Goal: Find specific page/section: Find specific page/section

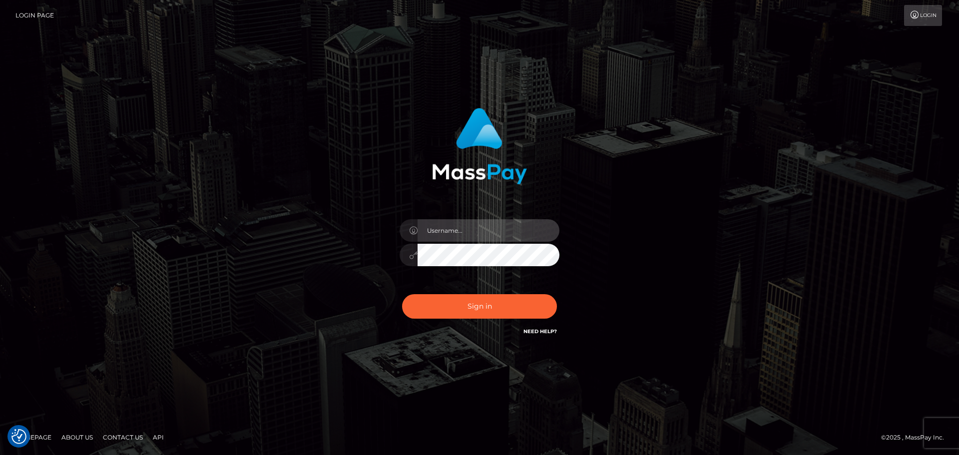
click at [503, 233] on input "text" at bounding box center [489, 230] width 142 height 22
type input "[PERSON_NAME]"
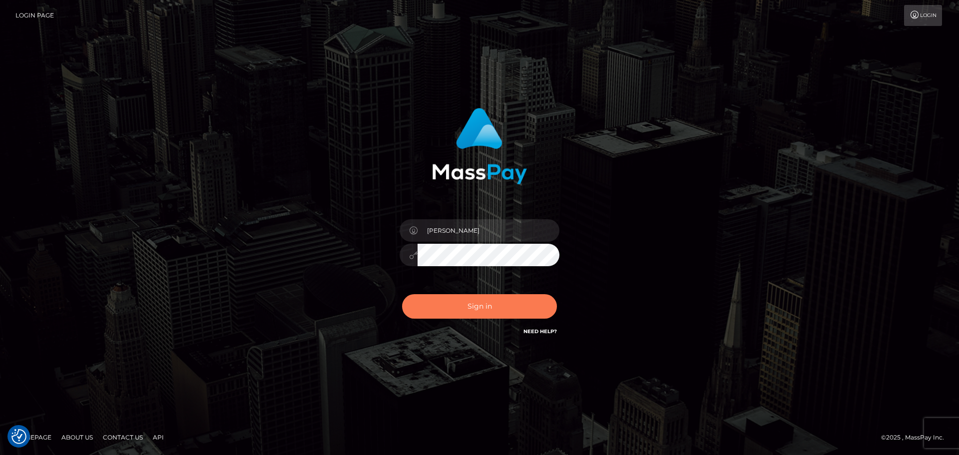
click at [457, 305] on button "Sign in" at bounding box center [479, 306] width 155 height 24
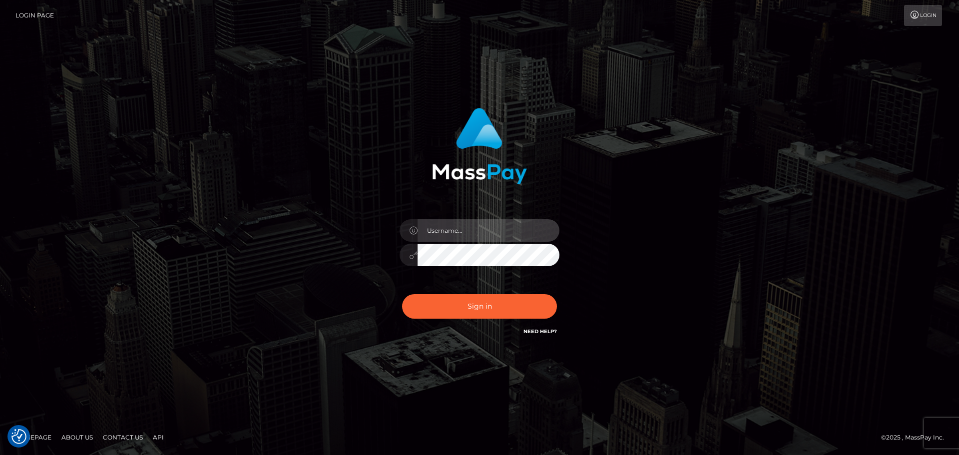
click at [490, 233] on input "text" at bounding box center [489, 230] width 142 height 22
type input "[PERSON_NAME]"
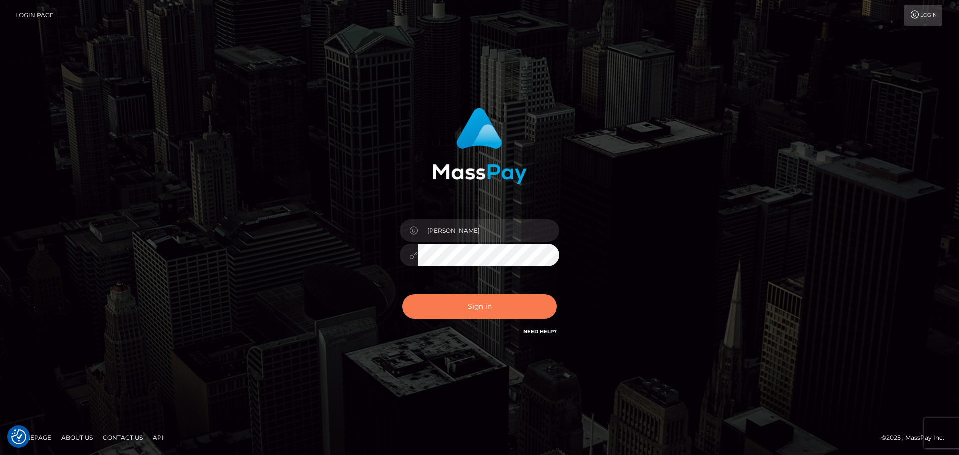
click at [435, 312] on button "Sign in" at bounding box center [479, 306] width 155 height 24
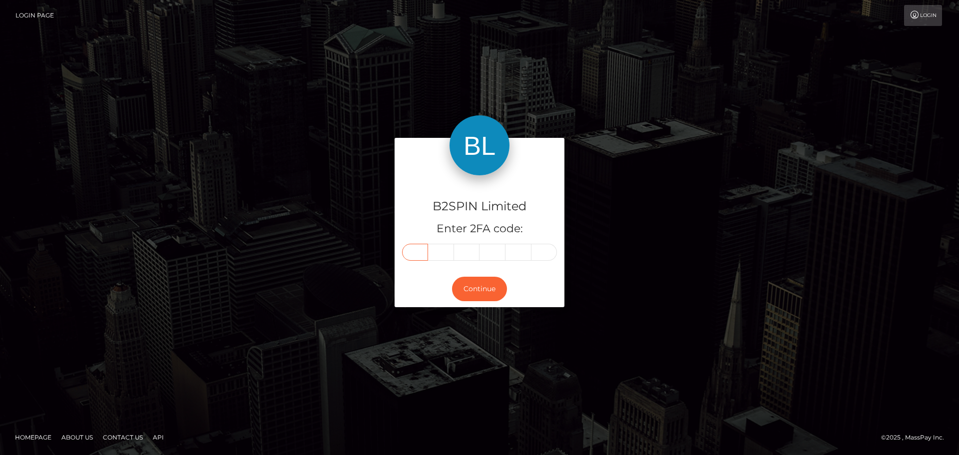
paste input "4"
type input "4"
type input "7"
type input "5"
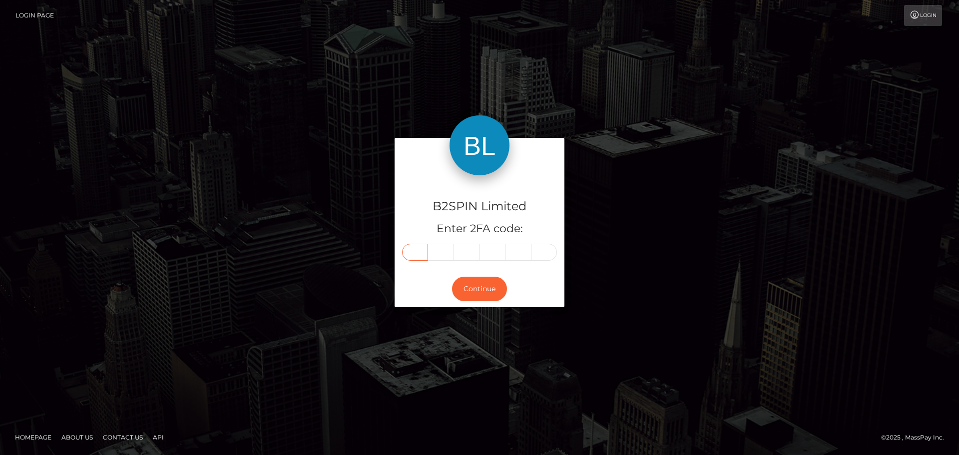
type input "3"
type input "9"
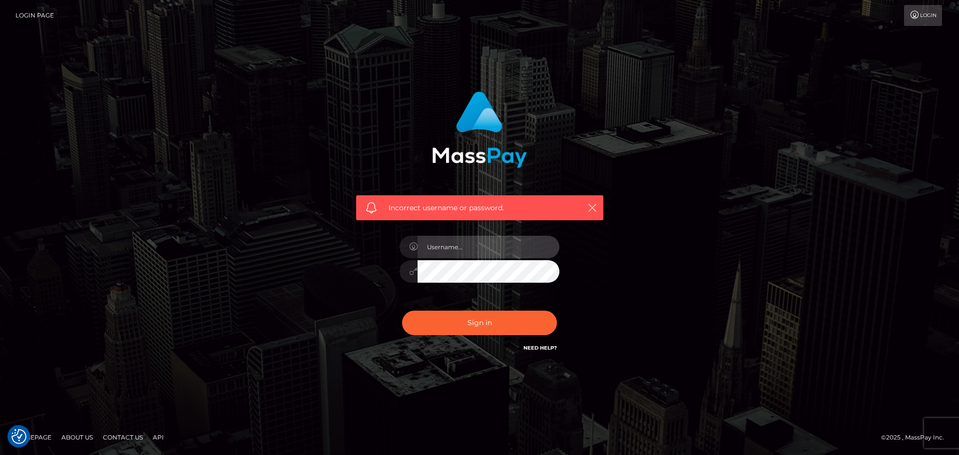
click at [488, 250] on input "text" at bounding box center [489, 247] width 142 height 22
type input "[PERSON_NAME]"
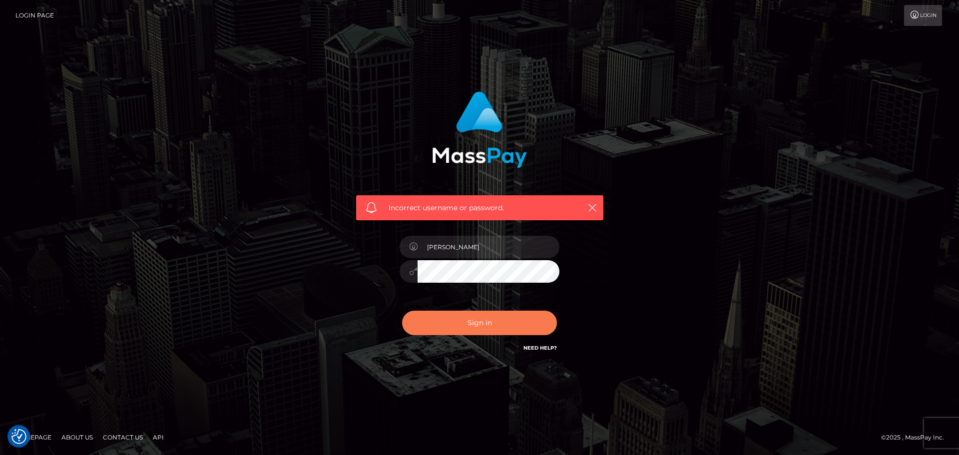
click at [472, 322] on button "Sign in" at bounding box center [479, 323] width 155 height 24
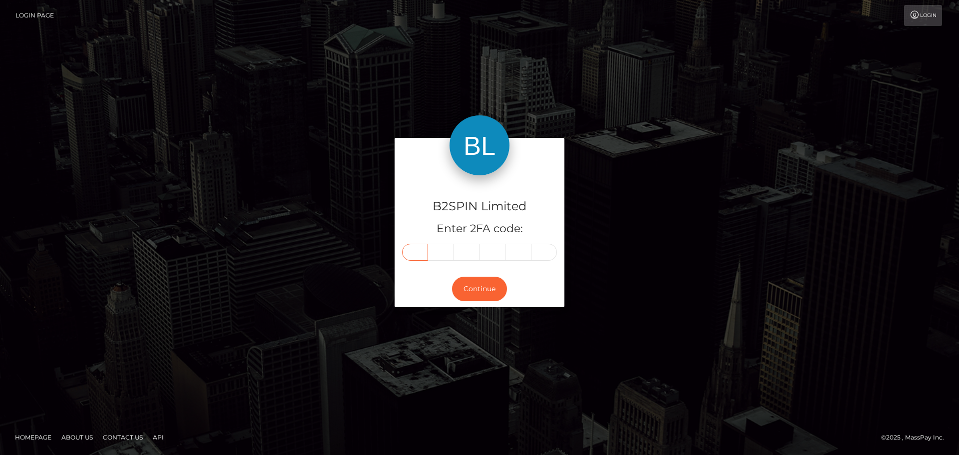
paste input "6"
type input "6"
type input "0"
type input "7"
type input "2"
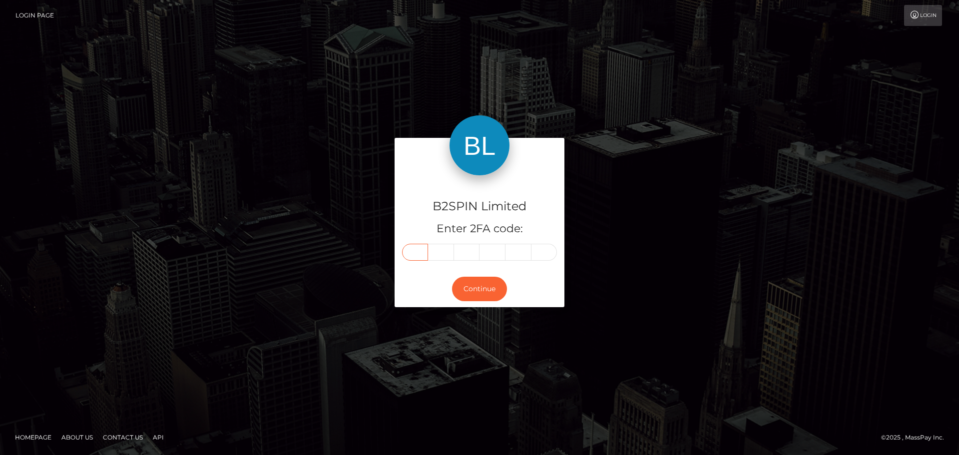
type input "0"
type input "6"
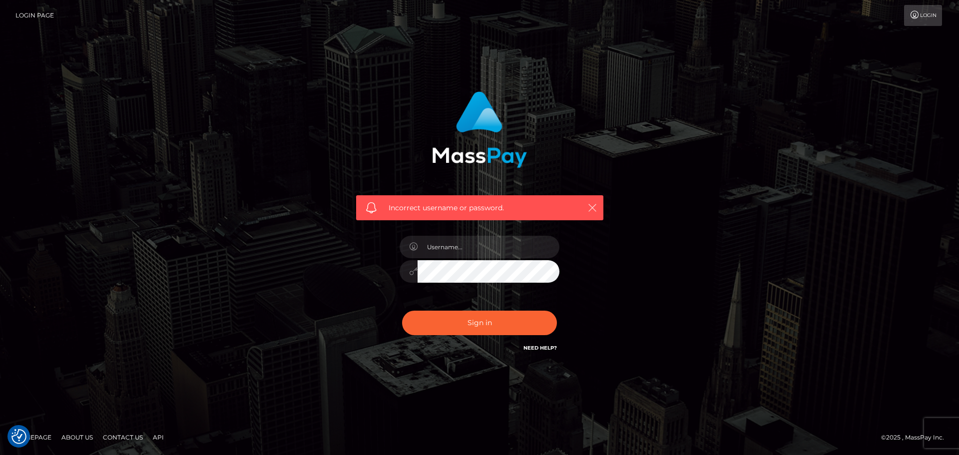
click at [595, 205] on icon "button" at bounding box center [592, 208] width 10 height 10
click at [595, 209] on icon "button" at bounding box center [592, 208] width 10 height 10
click at [590, 211] on icon "button" at bounding box center [592, 208] width 10 height 10
click at [506, 248] on input "text" at bounding box center [489, 247] width 142 height 22
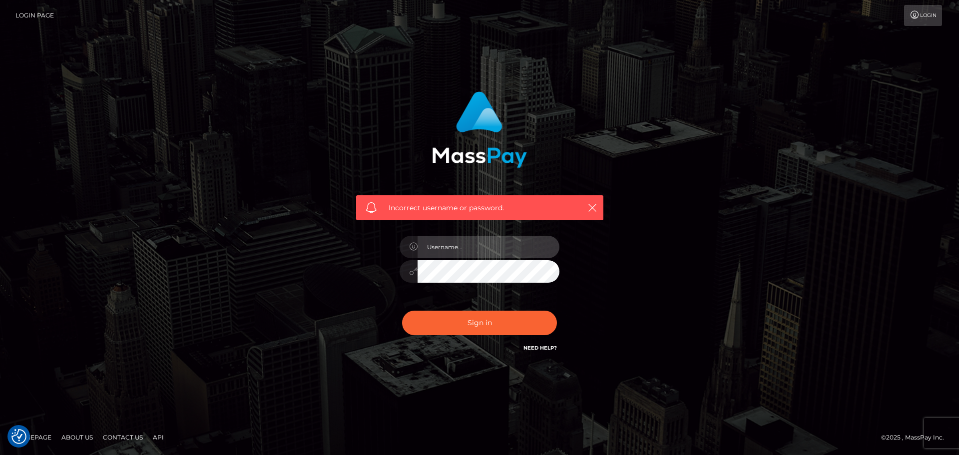
type input "[PERSON_NAME]"
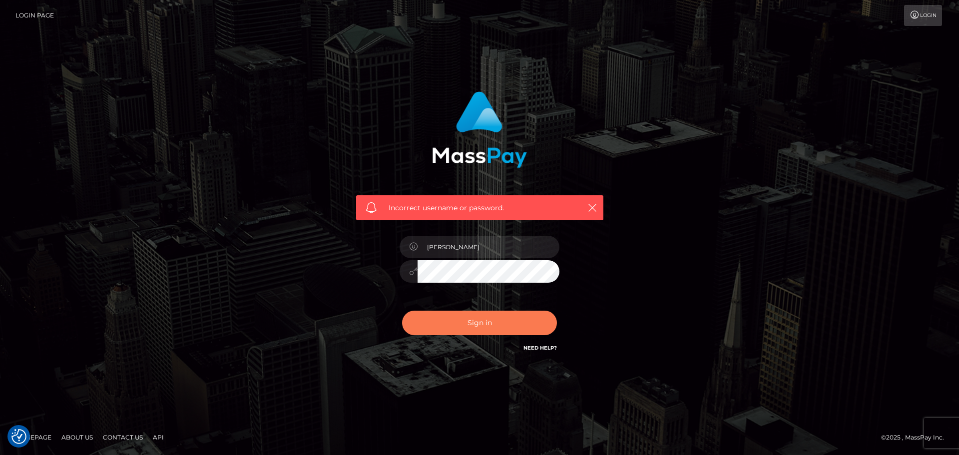
click at [497, 317] on button "Sign in" at bounding box center [479, 323] width 155 height 24
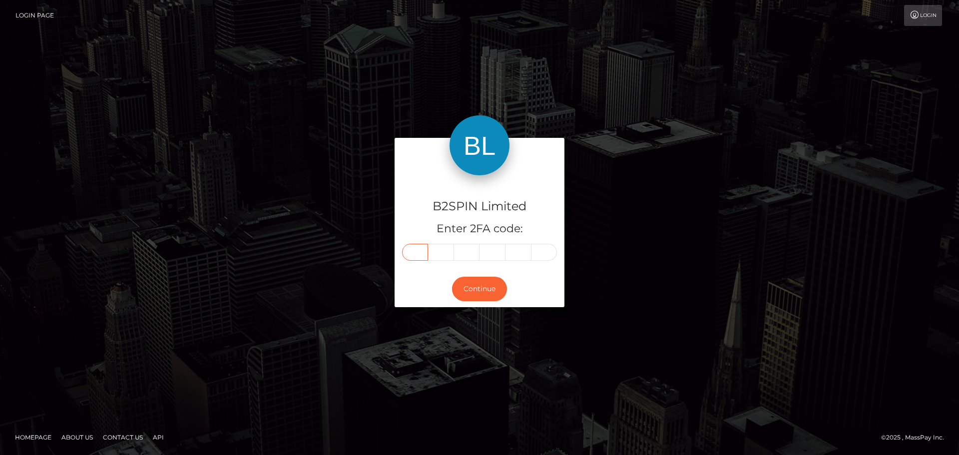
click at [421, 253] on input "text" at bounding box center [415, 252] width 26 height 17
type input "4"
type input "3"
type input "4"
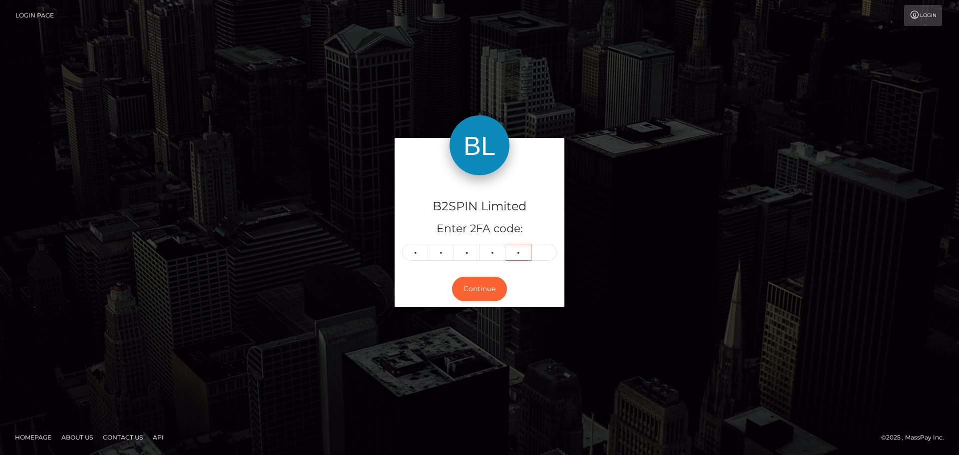
type input "2"
click at [478, 292] on button "Continue" at bounding box center [479, 289] width 55 height 24
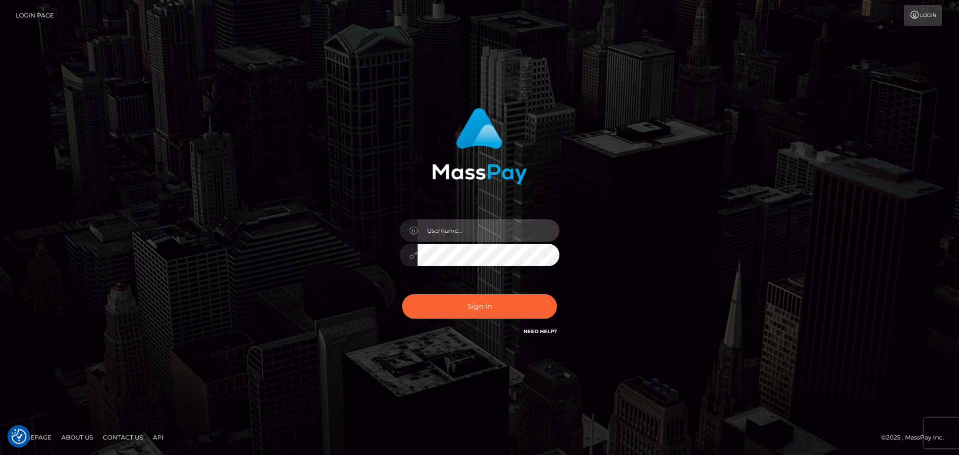
click at [472, 235] on input "text" at bounding box center [489, 230] width 142 height 22
type input "Seleen"
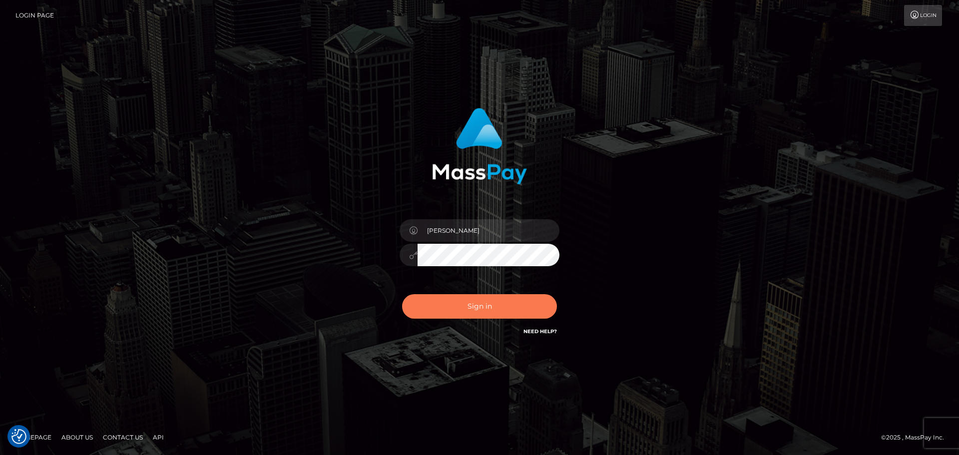
click at [509, 307] on button "Sign in" at bounding box center [479, 306] width 155 height 24
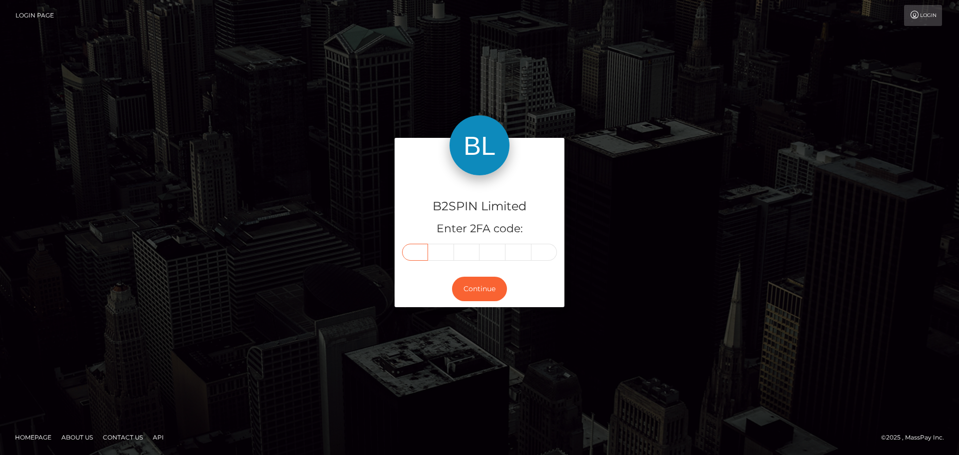
click at [415, 254] on input "text" at bounding box center [415, 252] width 26 height 17
type input "0"
type input "7"
type input "4"
type input "6"
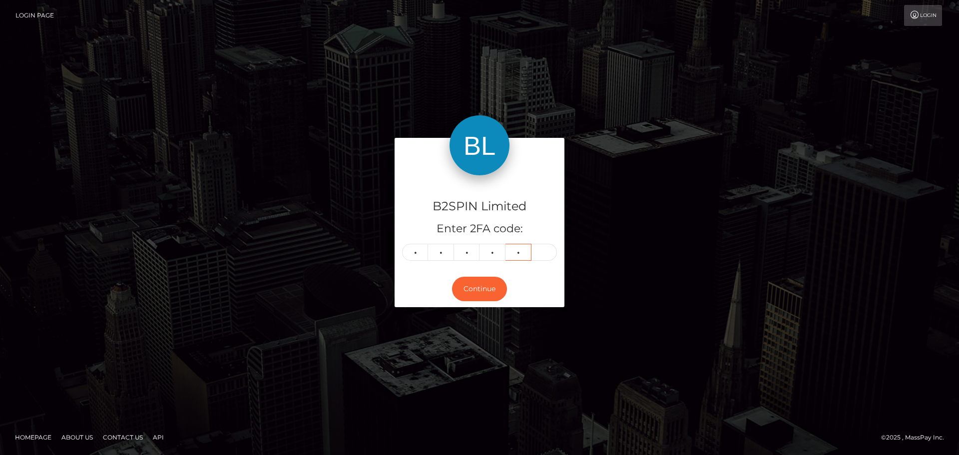
type input "1"
type input "4"
click at [489, 291] on button "Continue" at bounding box center [479, 289] width 55 height 24
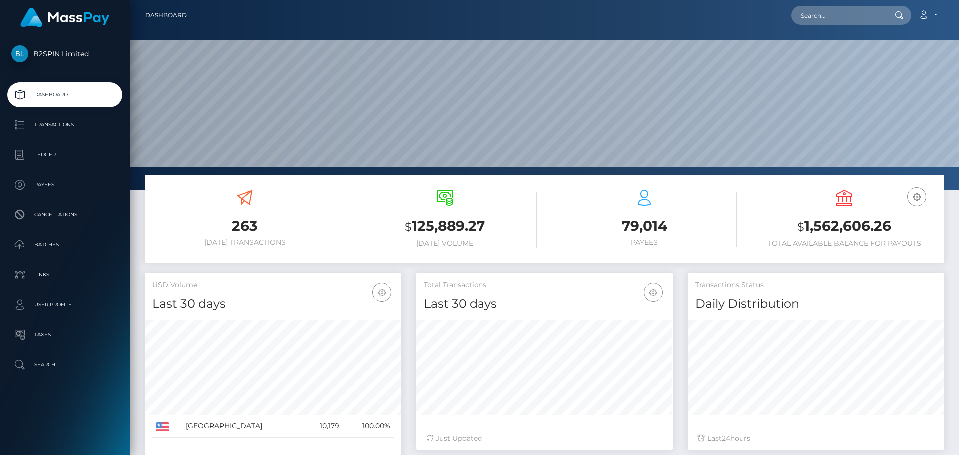
scroll to position [177, 257]
click at [836, 17] on input "text" at bounding box center [838, 15] width 94 height 19
paste input "3395475"
click at [827, 11] on input "3395475" at bounding box center [838, 15] width 94 height 19
click at [821, 17] on input "3395475" at bounding box center [838, 15] width 94 height 19
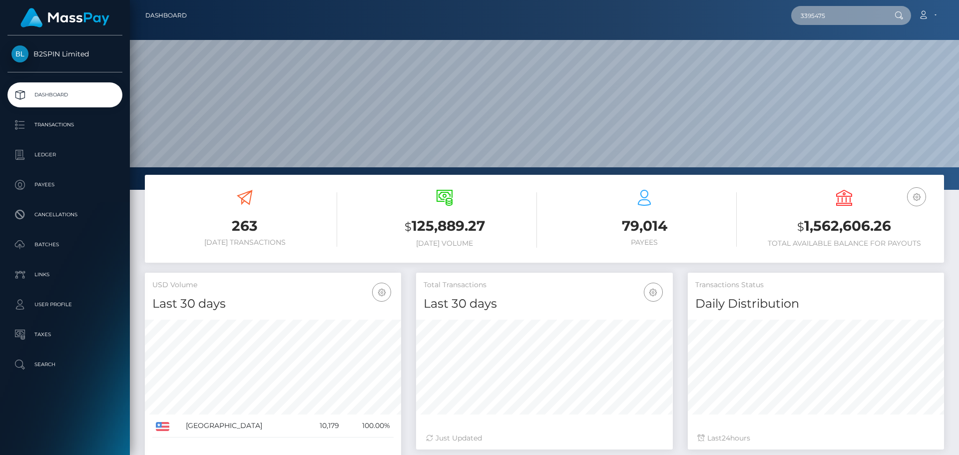
paste input "184121243"
type input "1841212435"
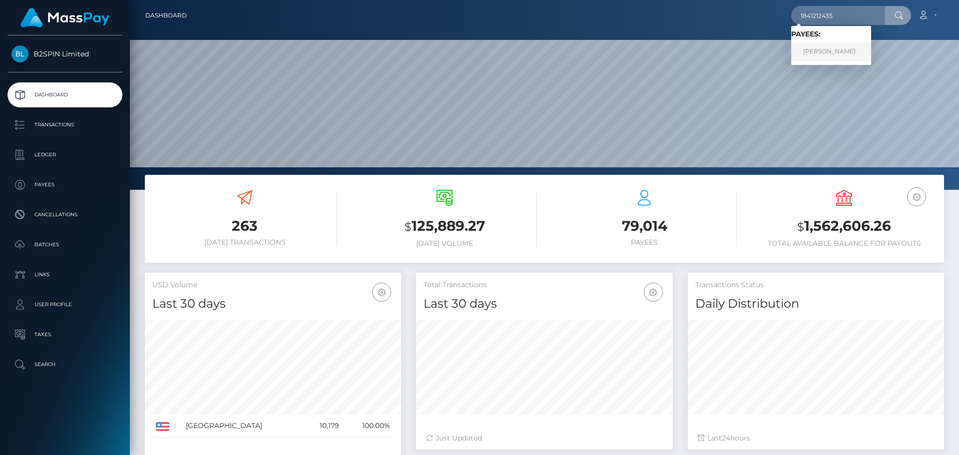
click at [834, 49] on link "ANTHONY MANUEL CASTRO" at bounding box center [831, 51] width 80 height 18
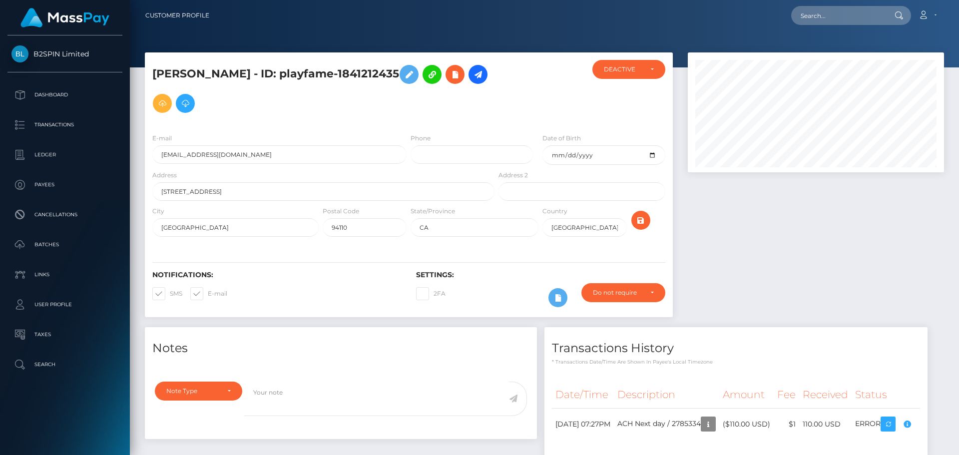
scroll to position [120, 257]
click at [826, 16] on input "text" at bounding box center [838, 15] width 94 height 19
paste input "35299d02-c042-4523-9553-553cf97018e4"
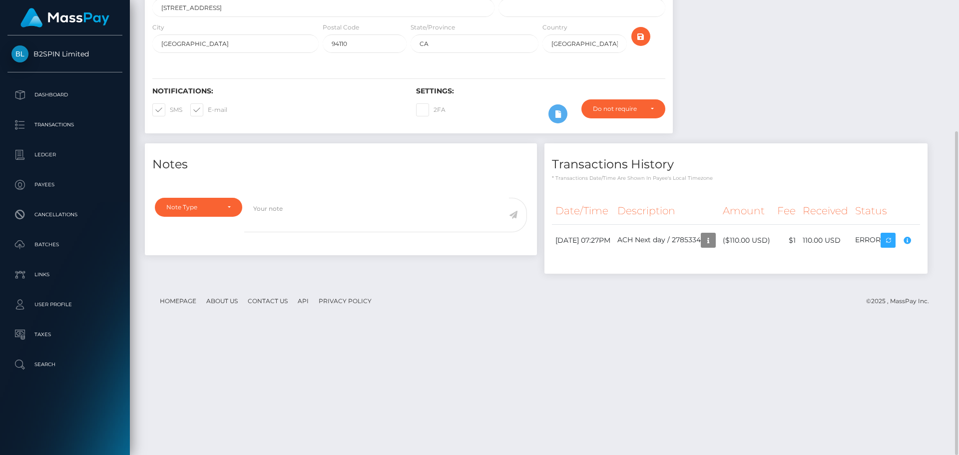
type input "35299d02-c042-4523-9553-553cf97018e4"
click at [777, 283] on div "Notes Note Type Compliance Clear Compliance General Note Type" at bounding box center [544, 213] width 814 height 140
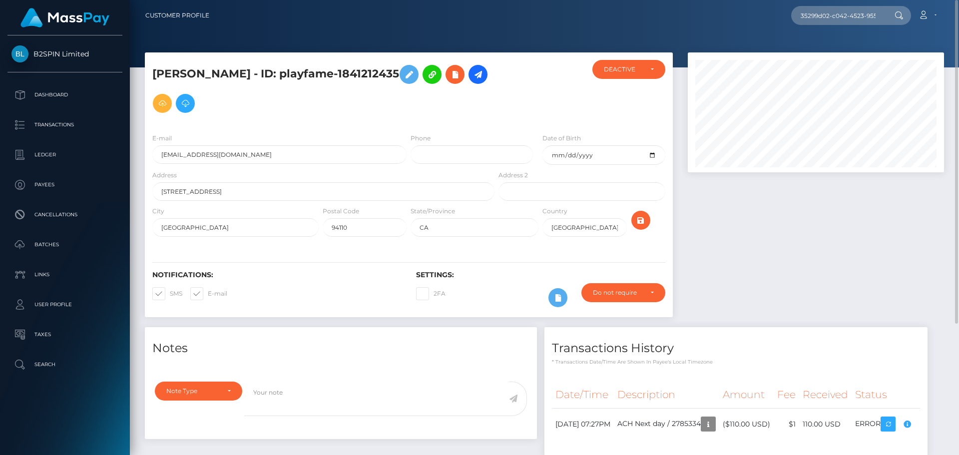
drag, startPoint x: 82, startPoint y: 412, endPoint x: 222, endPoint y: 336, distance: 159.3
click at [82, 412] on div "B2SPIN Limited Dashboard Transactions Ledger Payees Cancellations Batches" at bounding box center [65, 244] width 130 height 418
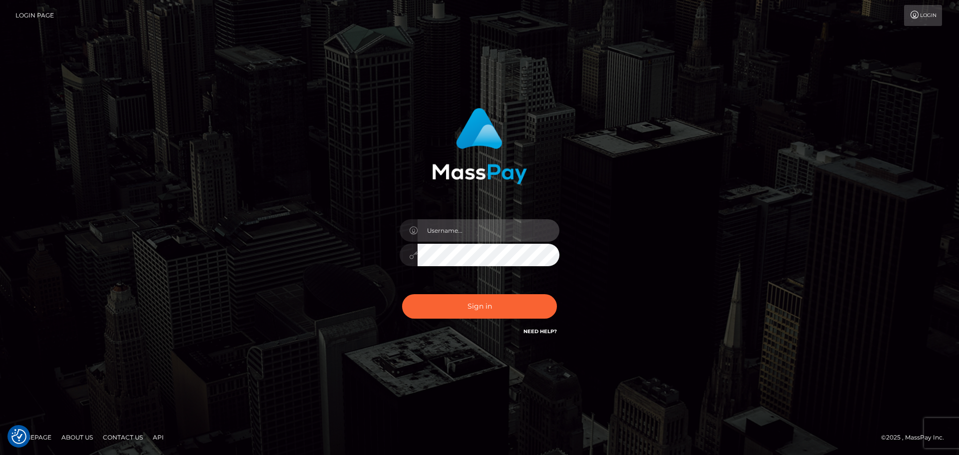
drag, startPoint x: 523, startPoint y: 228, endPoint x: 507, endPoint y: 241, distance: 21.0
click at [523, 228] on input "text" at bounding box center [489, 230] width 142 height 22
type input "[PERSON_NAME]"
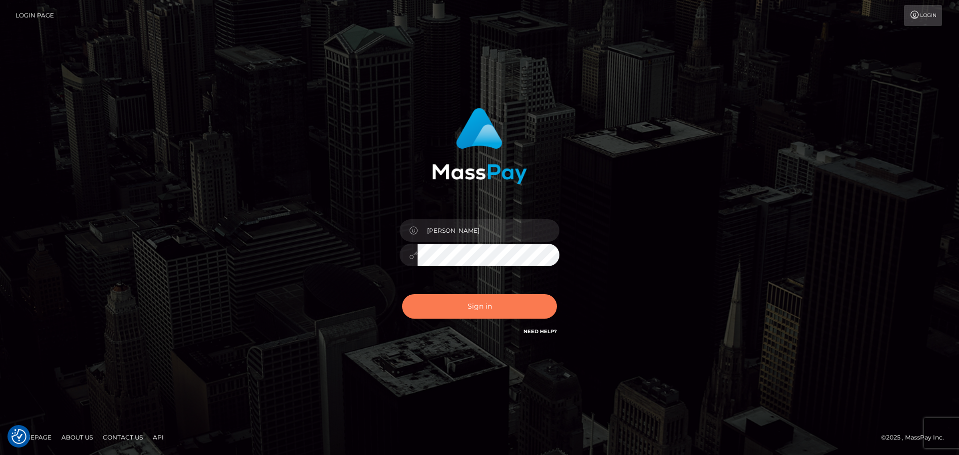
click at [468, 312] on button "Sign in" at bounding box center [479, 306] width 155 height 24
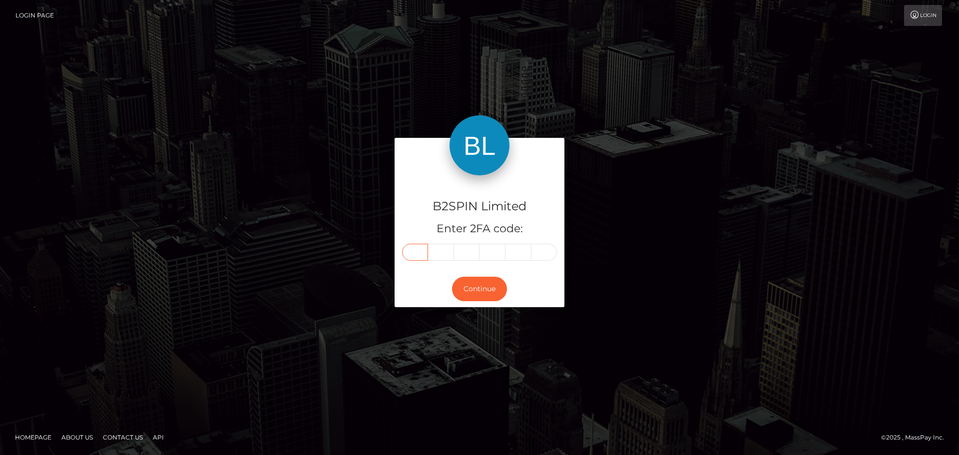
drag, startPoint x: 428, startPoint y: 250, endPoint x: 421, endPoint y: 254, distance: 8.3
paste input "7"
type input "7"
type input "6"
type input "3"
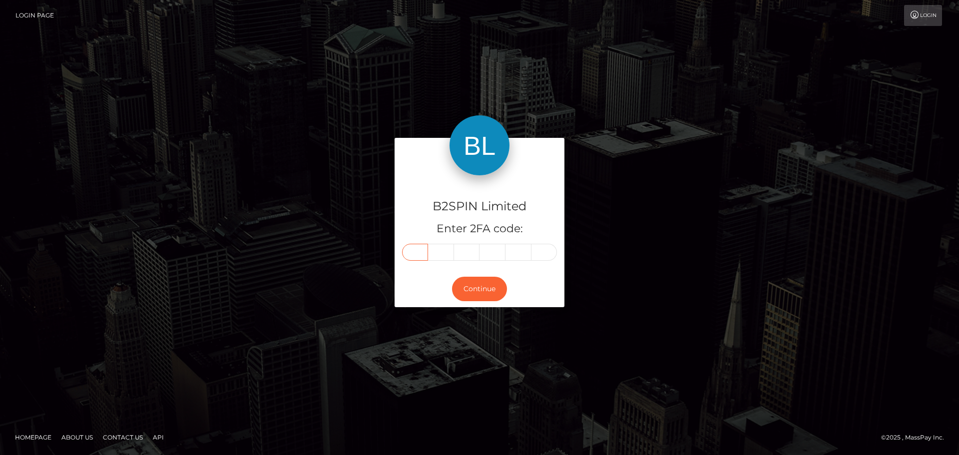
type input "7"
type input "2"
type input "3"
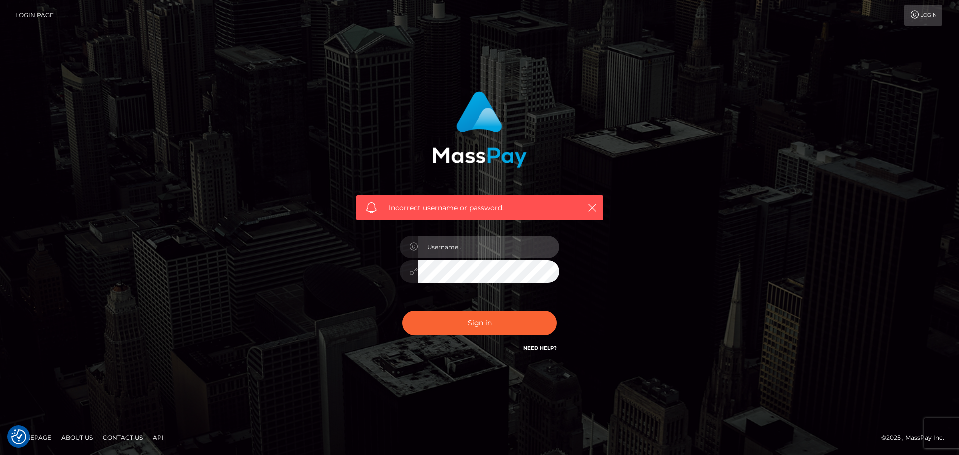
click at [485, 244] on input "text" at bounding box center [489, 247] width 142 height 22
type input "Seleen"
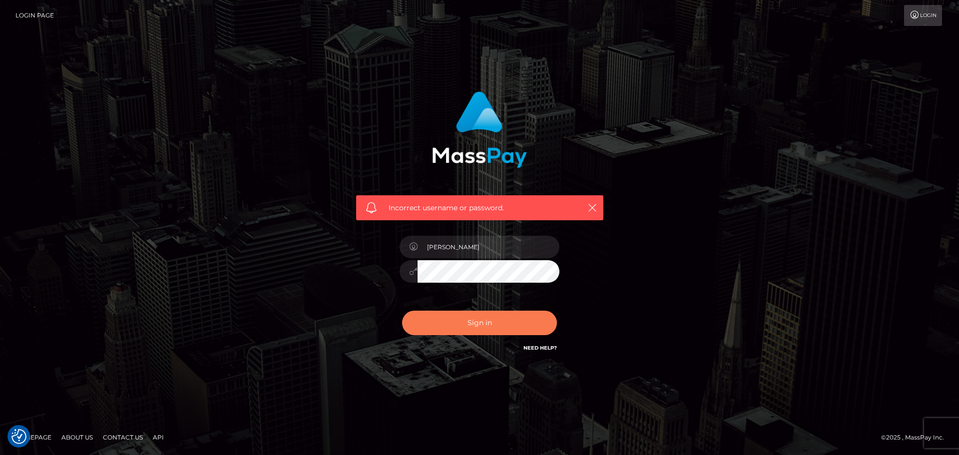
click at [492, 331] on button "Sign in" at bounding box center [479, 323] width 155 height 24
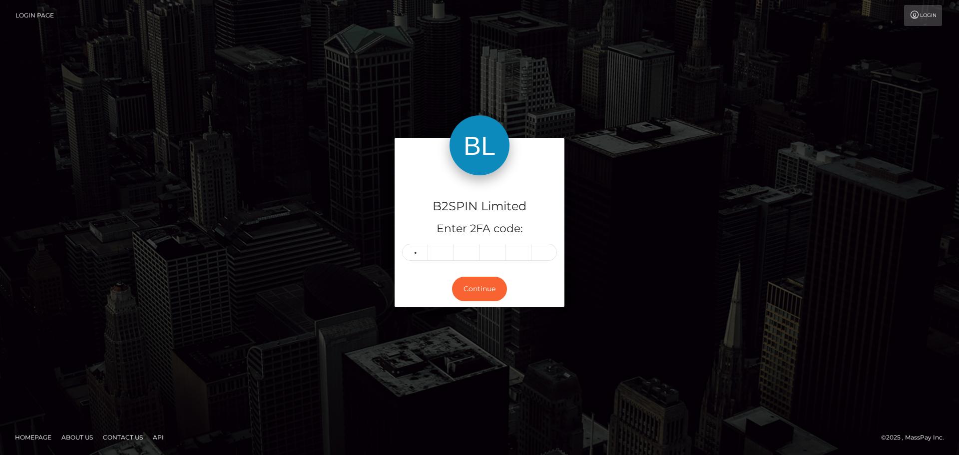
type input "9"
type input "3"
type input "1"
type input "5"
type input "9"
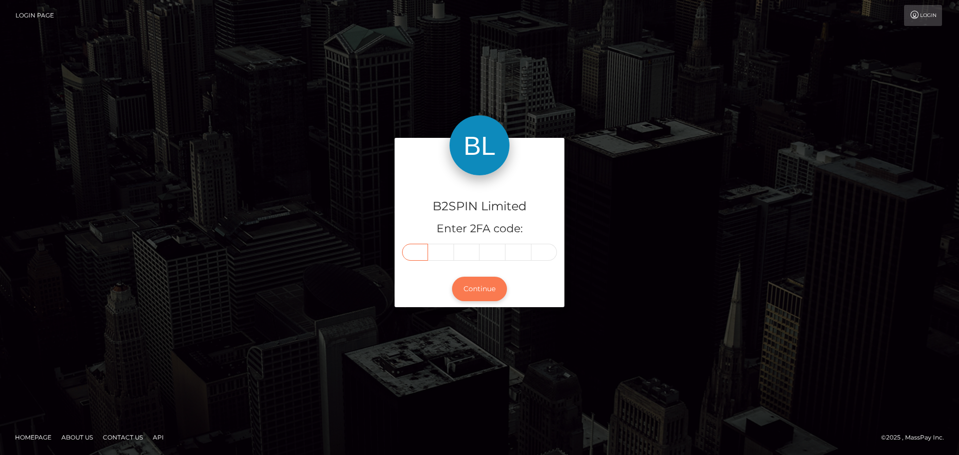
type input "9"
type input "3"
type input "1"
type input "5"
type input "9"
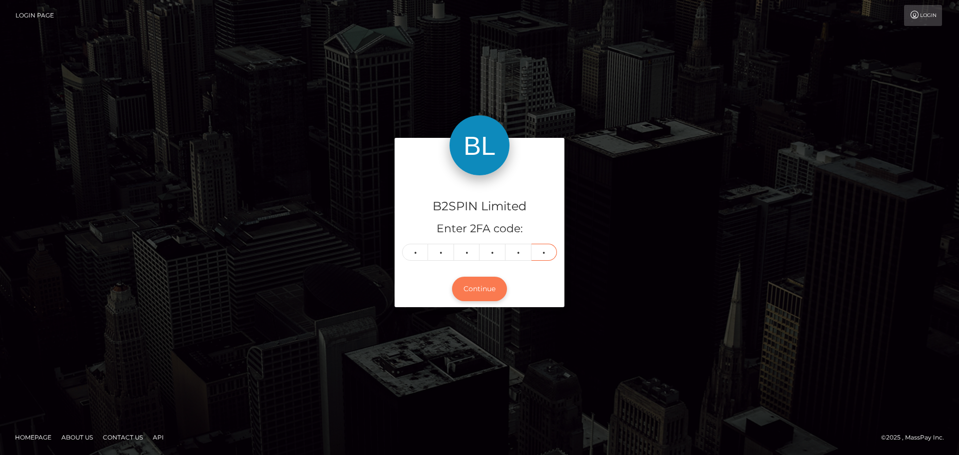
type input "8"
click at [496, 292] on button "Continue" at bounding box center [479, 289] width 55 height 24
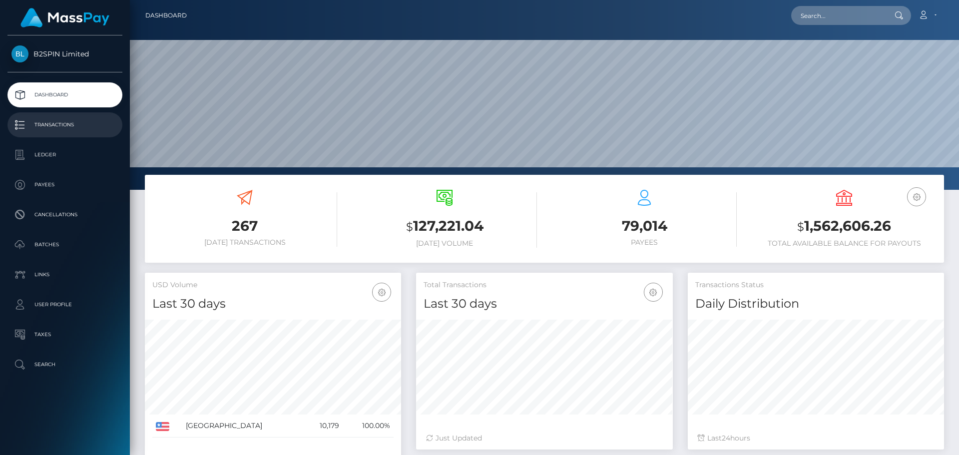
scroll to position [177, 257]
click at [74, 118] on p "Transactions" at bounding box center [64, 124] width 107 height 15
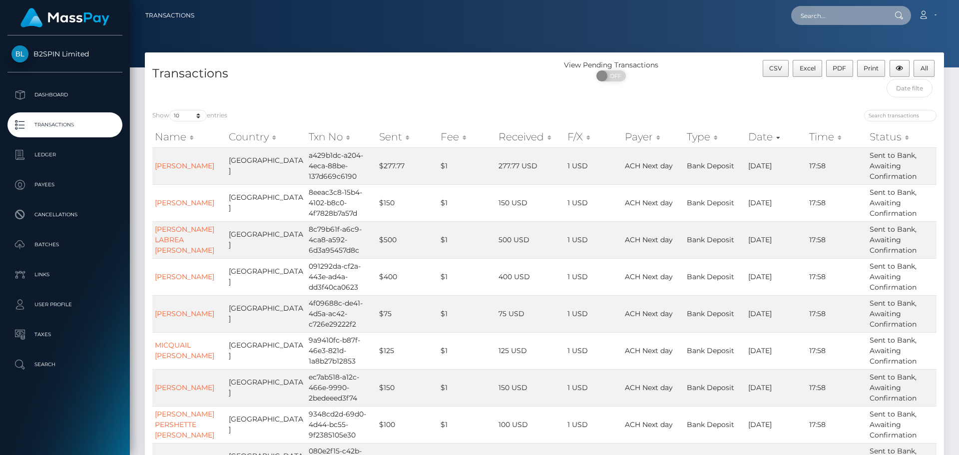
click at [846, 19] on input "text" at bounding box center [838, 15] width 94 height 19
paste input "17344290-d5e9-4958-9ff4-0f691a2d4b27"
click at [862, 22] on input "17344290-d5e9-4958-9ff4-0f691a2d4b27" at bounding box center [838, 15] width 94 height 19
paste input "a8471865-d804-4706-8589-31f47a4db2d6"
click at [838, 11] on input "a8471865-d804-4706-8589-31f47a4db2d6" at bounding box center [838, 15] width 94 height 19
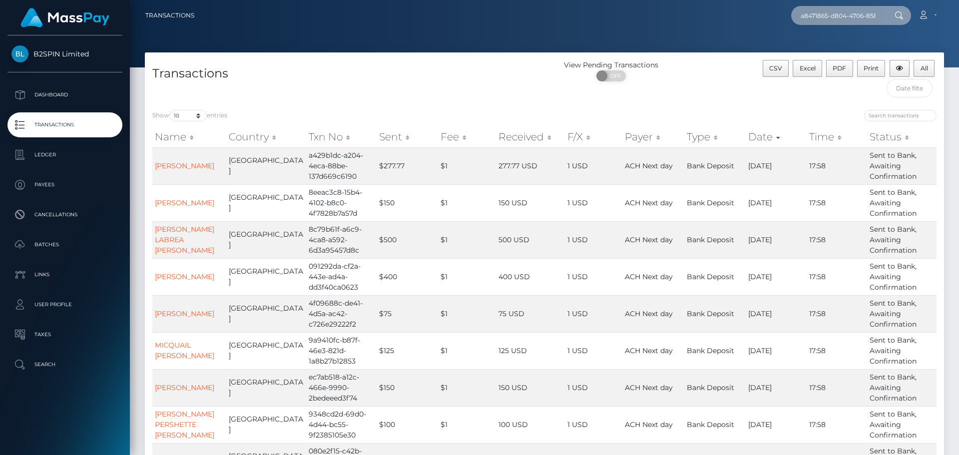
paste input "5921c6b9-5a90-4ee3-a89b-c30ed07fd885"
click at [846, 14] on input "5921c6b9-5a90-4ee3-a89b-c30ed07fd885" at bounding box center [838, 15] width 94 height 19
paste input "c0edf3a5-6995-4d75-8b3b-754679f04527"
click at [809, 17] on input "c0edf3a5-6995-4d75-8b3b-754679f04527" at bounding box center [838, 15] width 94 height 19
paste input "3406682"
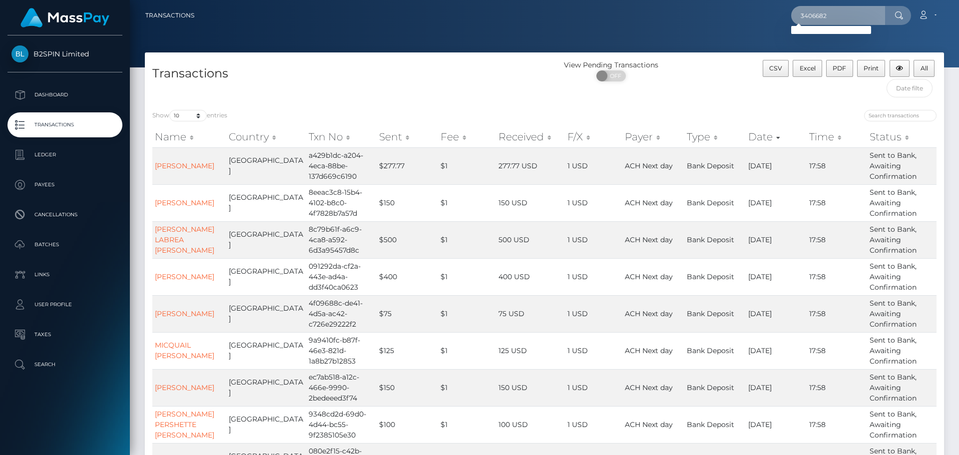
click at [847, 21] on input "3406682" at bounding box center [838, 15] width 94 height 19
paste input "79"
click at [868, 13] on input "3406679" at bounding box center [838, 15] width 94 height 19
paste input "3"
click at [855, 16] on input "3406673" at bounding box center [838, 15] width 94 height 19
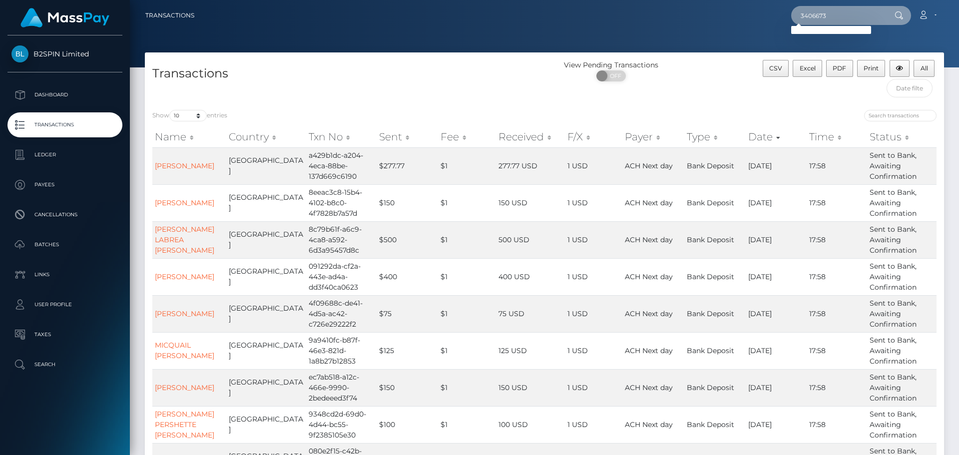
paste input "2897"
click at [852, 19] on input "3402897" at bounding box center [838, 15] width 94 height 19
paste input "1841212435"
type input "1841212435"
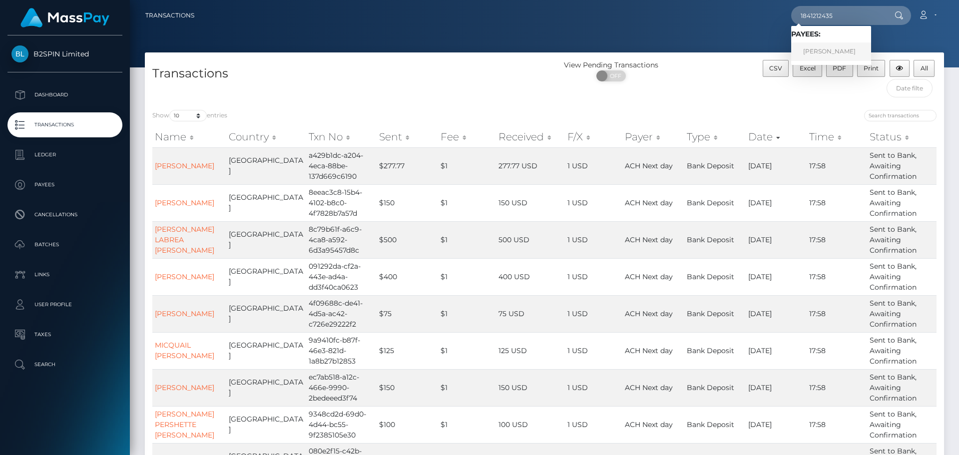
click at [843, 55] on link "ANTHONY MANUEL CASTRO" at bounding box center [831, 51] width 80 height 18
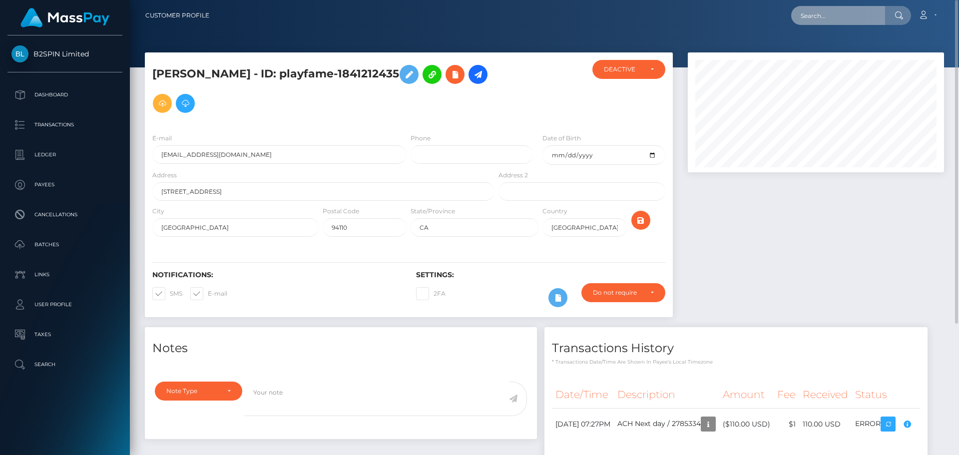
click at [830, 11] on input "text" at bounding box center [838, 15] width 94 height 19
paste input "1048222474"
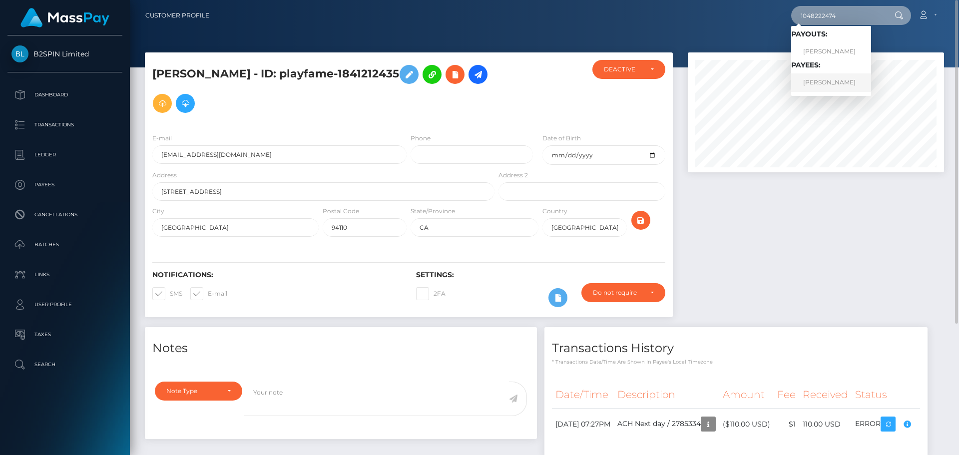
type input "1048222474"
click at [829, 83] on link "[PERSON_NAME]" at bounding box center [831, 82] width 80 height 18
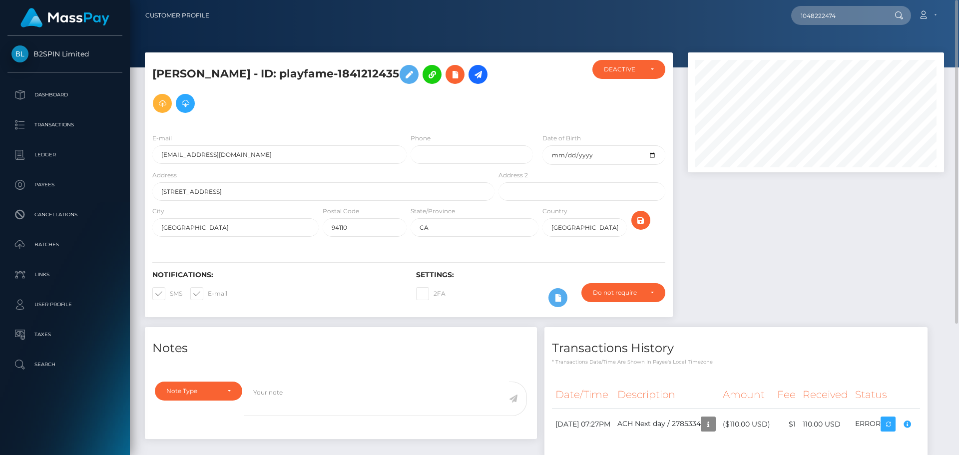
scroll to position [184, 0]
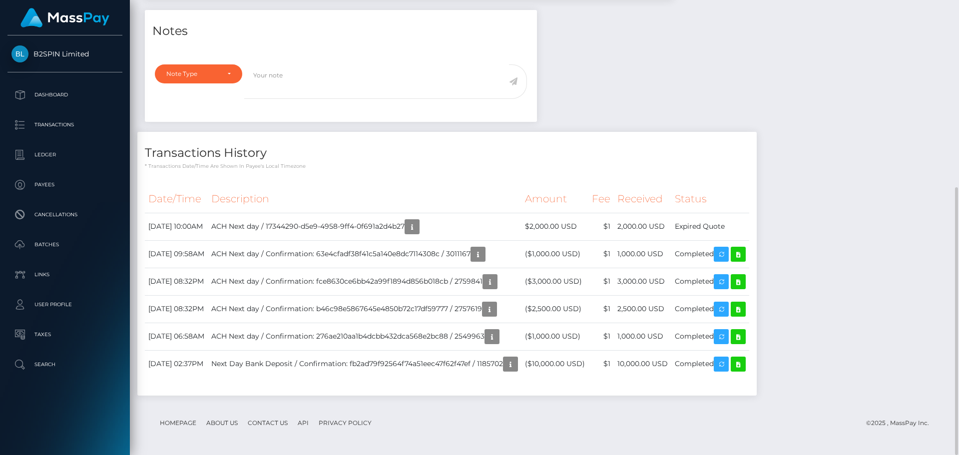
scroll to position [120, 257]
click at [844, 175] on div "Notes Note Type Compliance Clear Compliance General Note Type" at bounding box center [544, 208] width 814 height 396
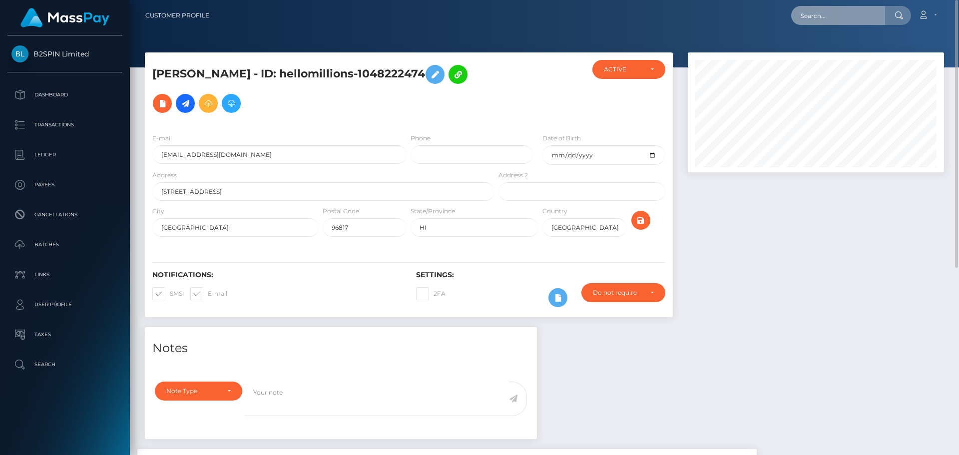
click at [835, 21] on input "text" at bounding box center [838, 15] width 94 height 19
paste input "17344290-d5e9-4958-9ff4-0f691a2d4b27"
type input "17344290-d5e9-4958-9ff4-0f691a2d4b27"
click at [822, 311] on div at bounding box center [815, 189] width 271 height 275
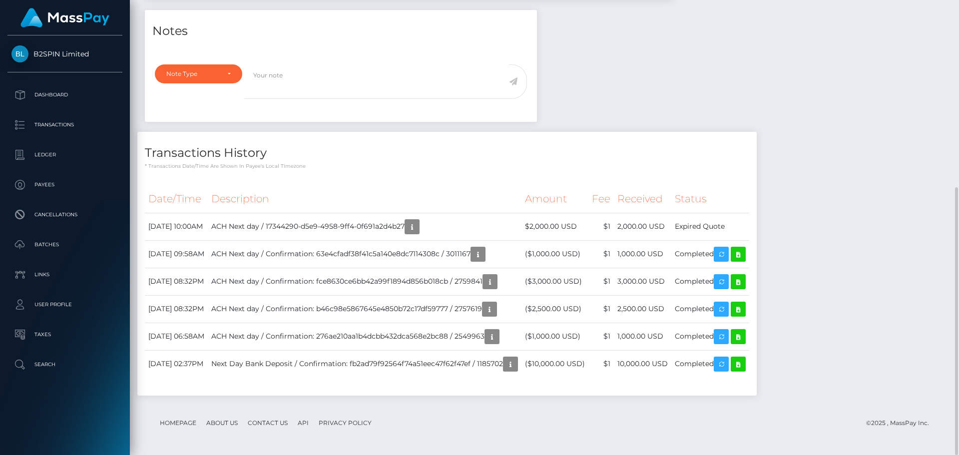
click at [871, 310] on div "Notes Note Type Compliance Clear Compliance General Note Type" at bounding box center [544, 208] width 814 height 396
